Goal: Navigation & Orientation: Find specific page/section

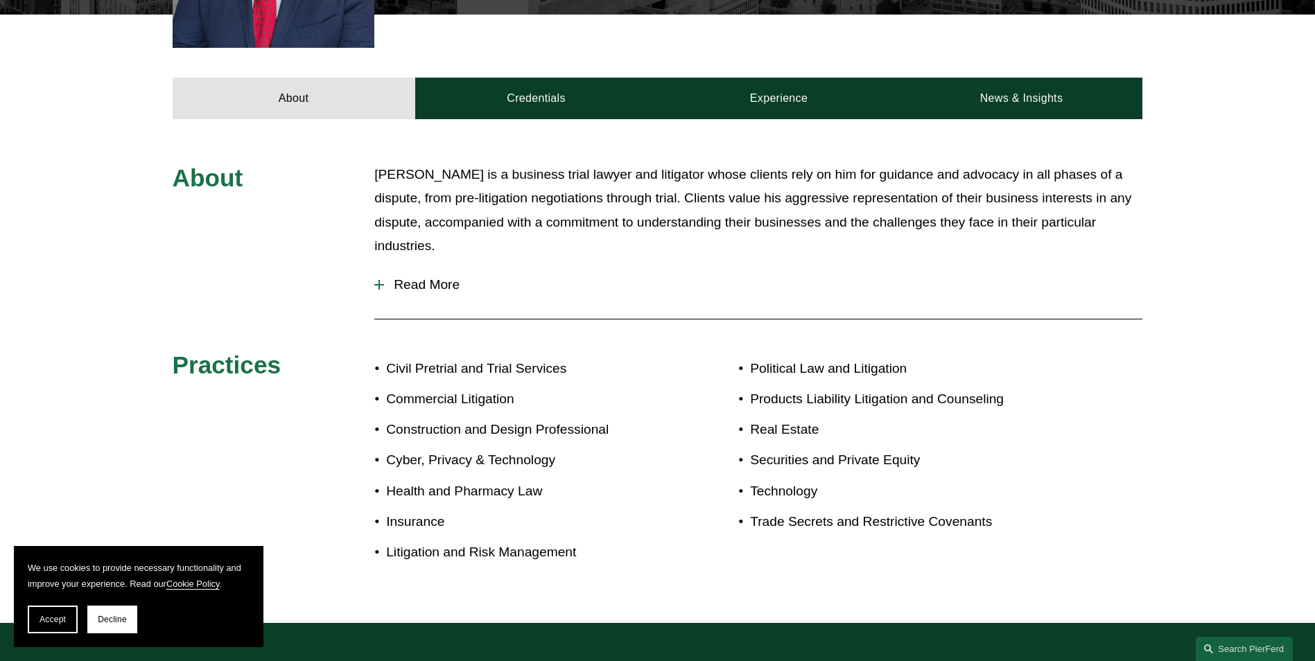
scroll to position [554, 0]
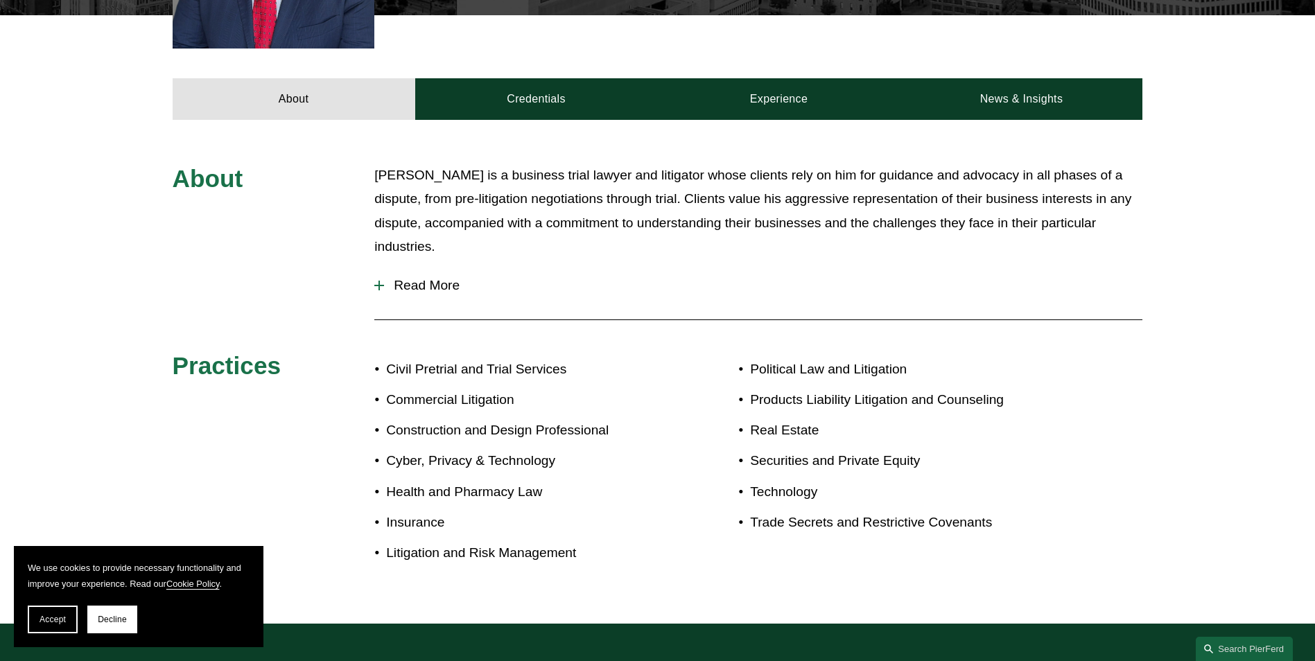
click at [422, 278] on span "Read More" at bounding box center [763, 285] width 758 height 15
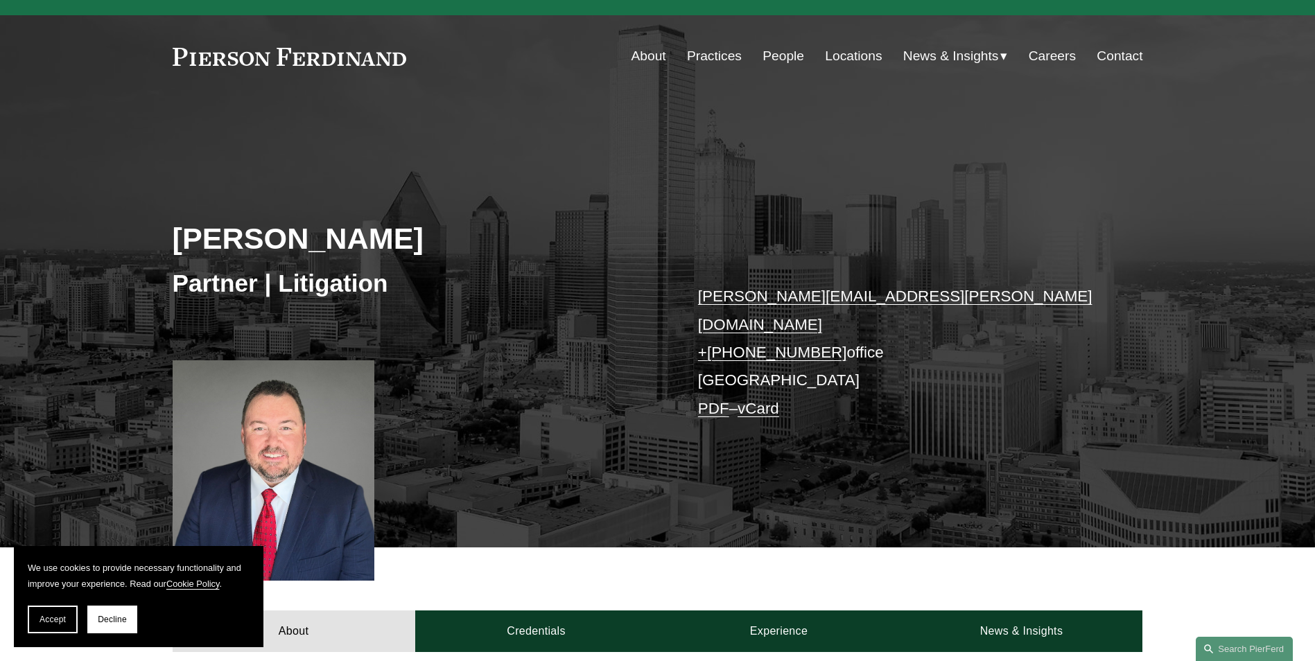
scroll to position [0, 0]
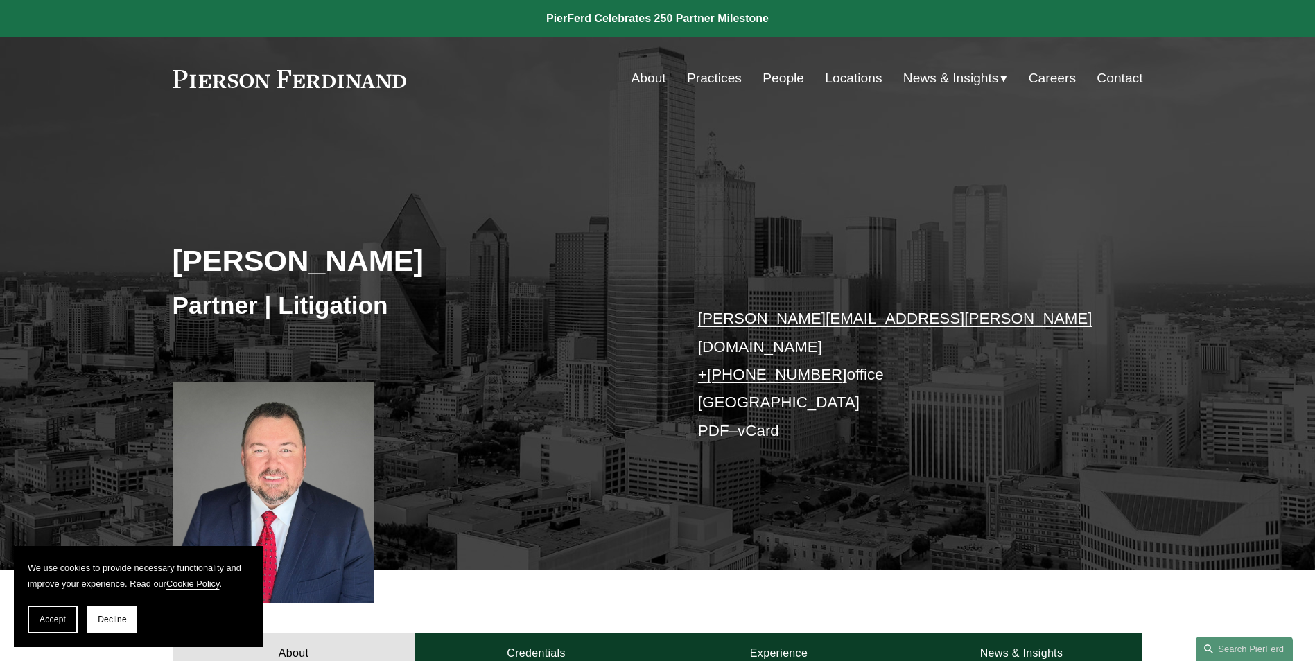
click at [718, 80] on link "Practices" at bounding box center [714, 78] width 55 height 26
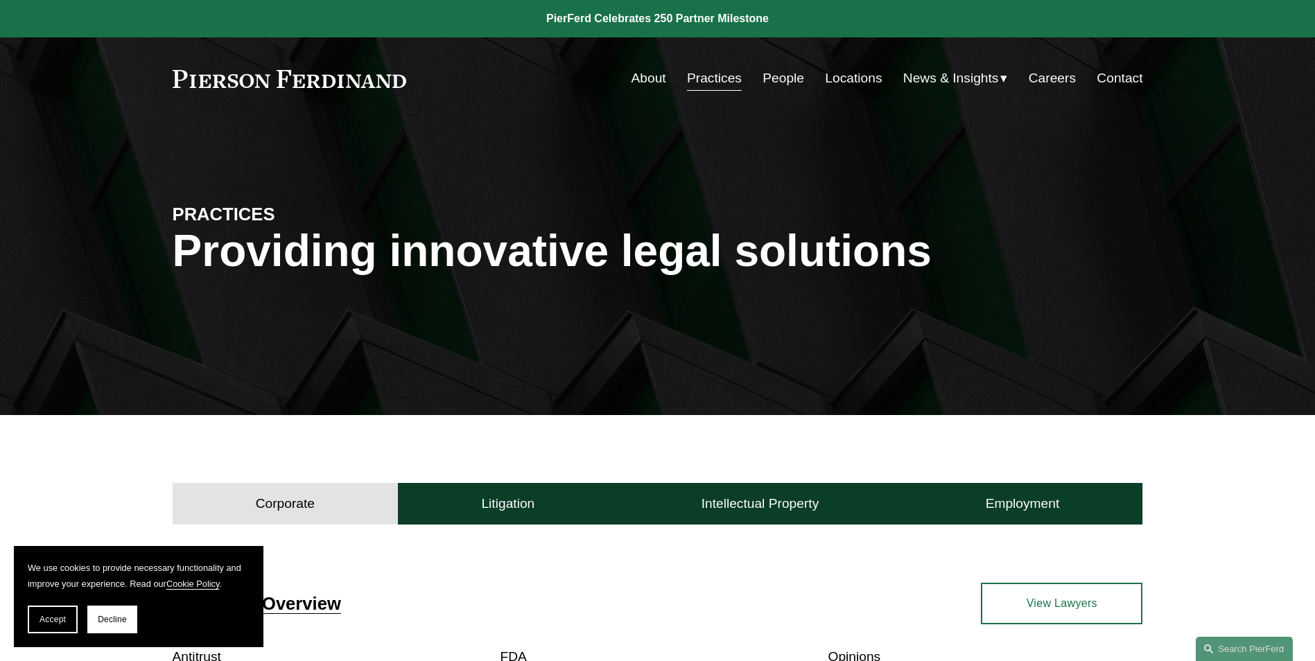
click at [1047, 78] on link "Careers" at bounding box center [1052, 78] width 47 height 26
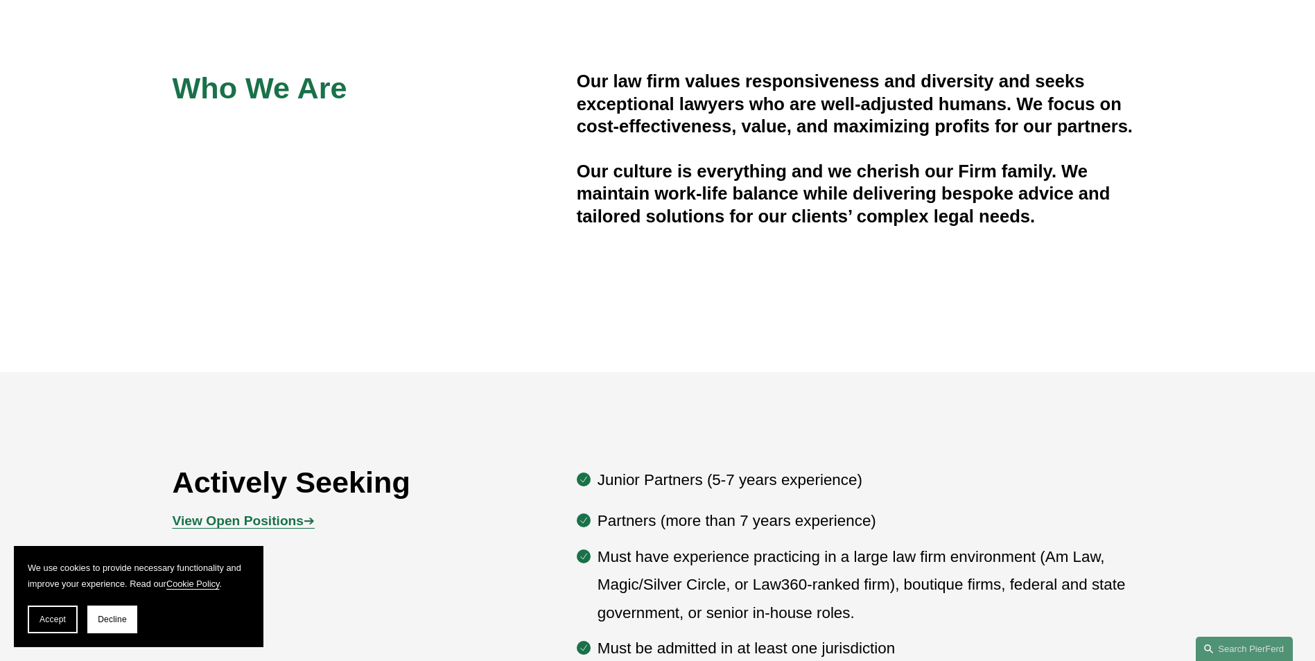
scroll to position [762, 0]
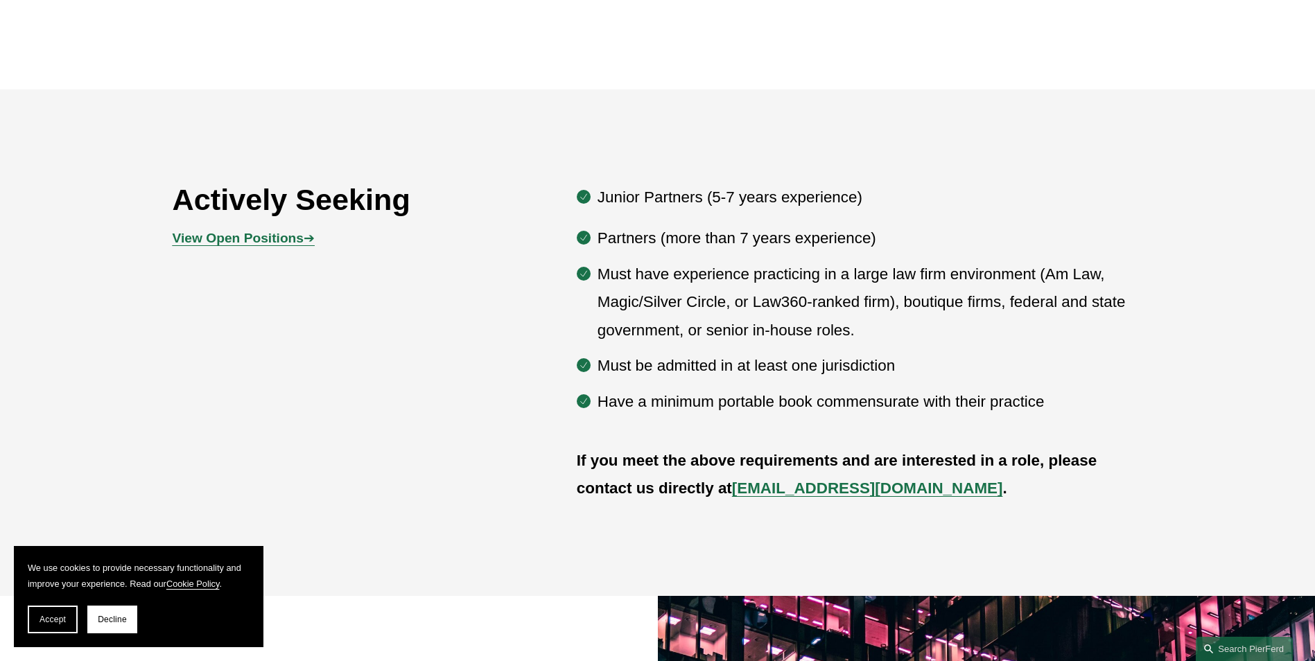
click at [1011, 228] on p "Partners (more than 7 years experience)" at bounding box center [869, 239] width 545 height 28
click at [966, 191] on p "Junior Partners (5-7 years experience)" at bounding box center [869, 198] width 545 height 28
click at [991, 187] on p "Junior Partners (5-7 years experience)" at bounding box center [869, 198] width 545 height 28
click at [988, 194] on p "Junior Partners (5-7 years experience)" at bounding box center [869, 198] width 545 height 28
click at [1029, 201] on p "Junior Partners (5-7 years experience)" at bounding box center [869, 198] width 545 height 28
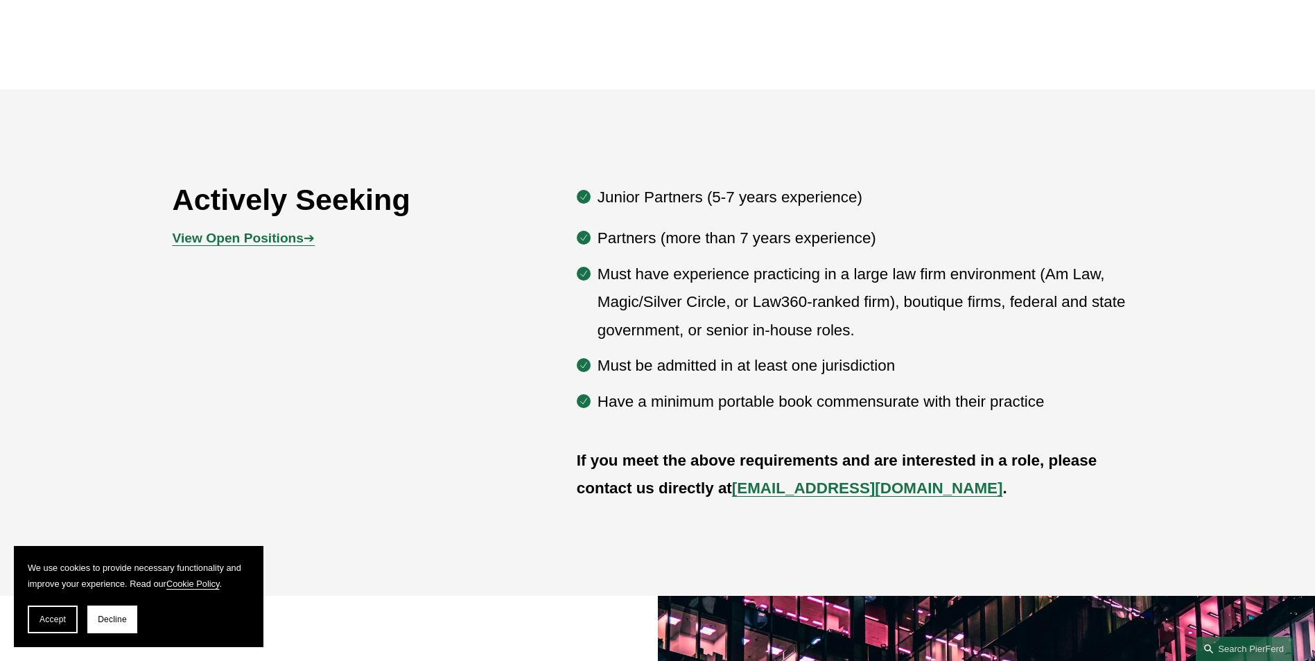
click at [1051, 205] on p "Junior Partners (5-7 years experience)" at bounding box center [869, 198] width 545 height 28
click at [974, 197] on p "Junior Partners (5-7 years experience)" at bounding box center [869, 198] width 545 height 28
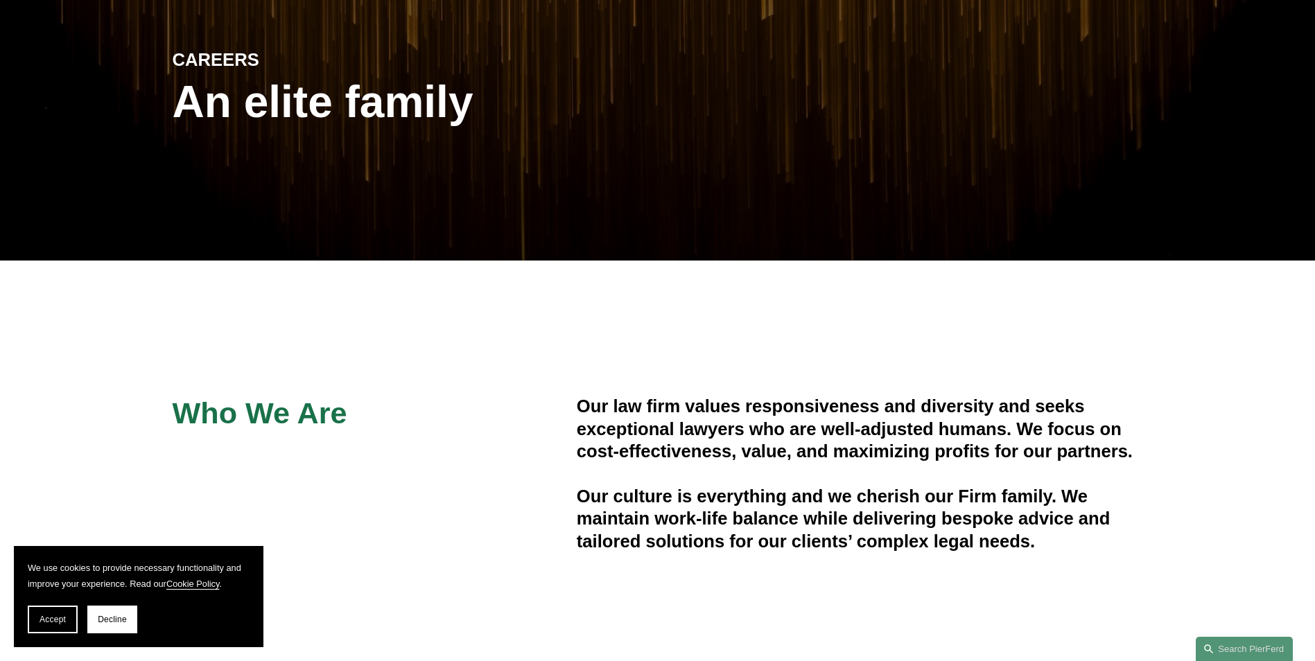
scroll to position [0, 0]
